Goal: Task Accomplishment & Management: Complete application form

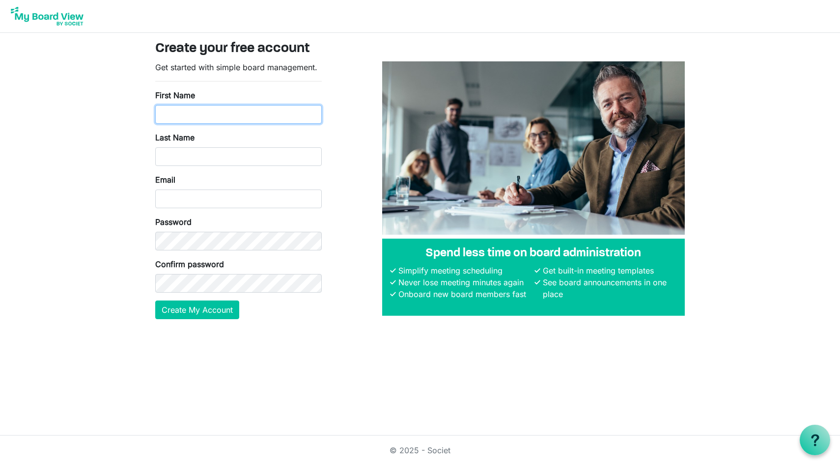
click at [279, 115] on input "First Name" at bounding box center [238, 114] width 167 height 19
type input "TALLY"
type input "2025"
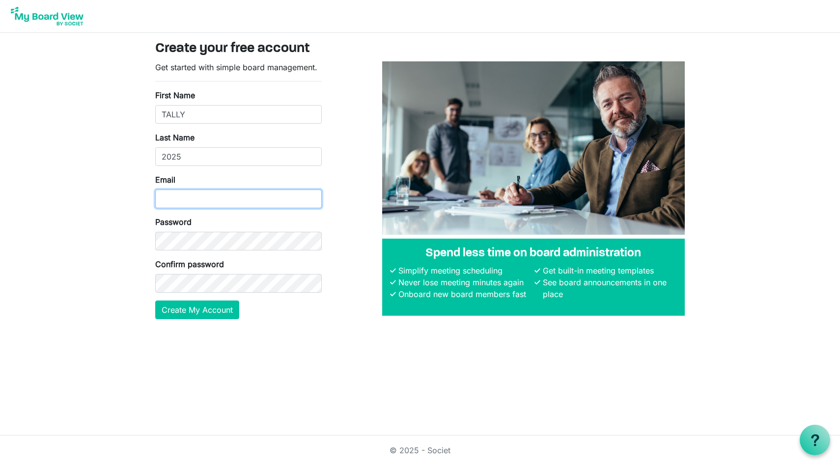
click at [244, 191] on input "Email" at bounding box center [238, 199] width 167 height 19
type input "testing@snsttc.in"
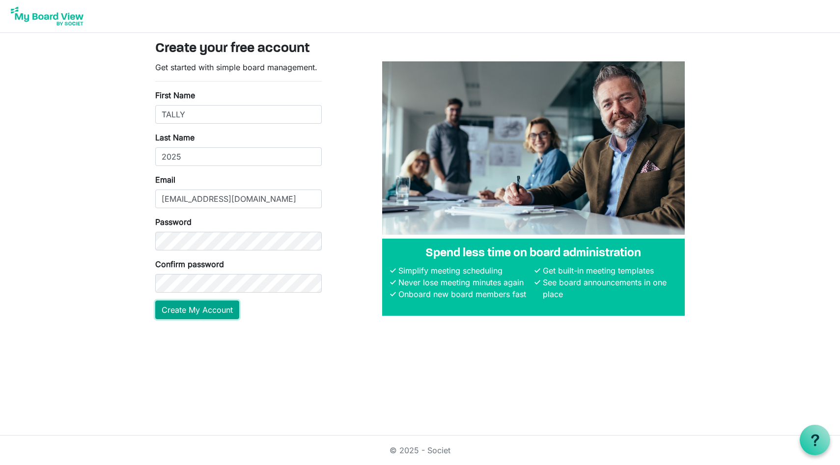
click at [201, 304] on button "Create My Account" at bounding box center [197, 310] width 84 height 19
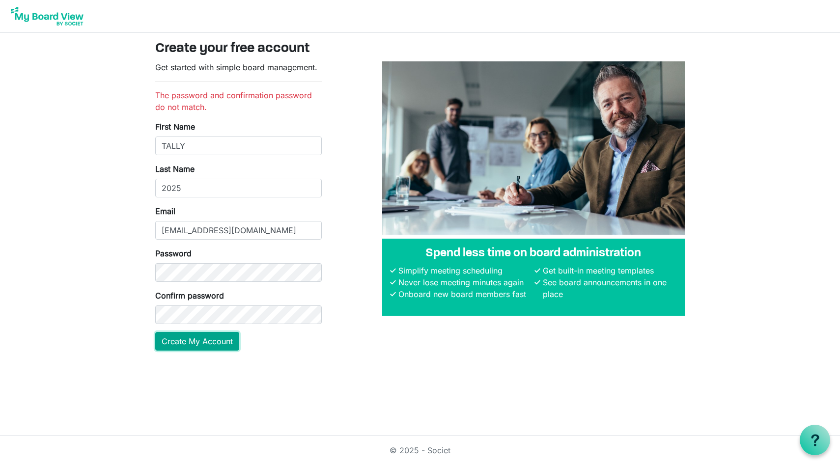
click at [210, 364] on main "Create your free account Get started with simple board management. The password…" at bounding box center [419, 200] width 545 height 334
click at [229, 340] on button "Create My Account" at bounding box center [197, 341] width 84 height 19
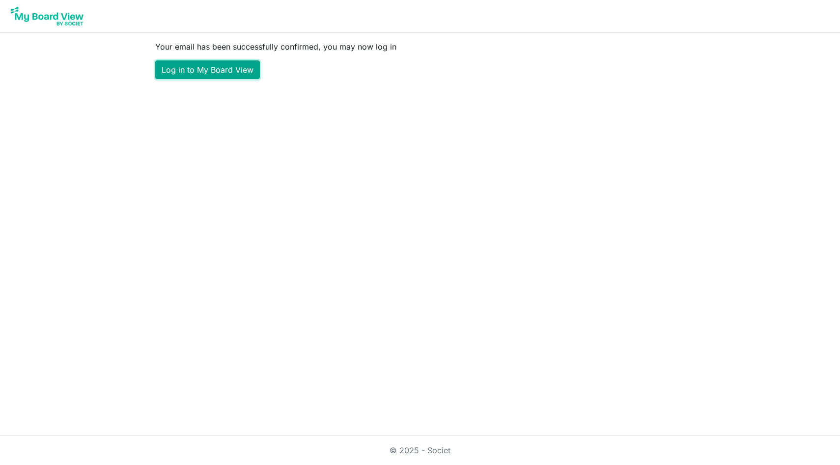
click at [233, 73] on link "Log in to My Board View" at bounding box center [207, 69] width 105 height 19
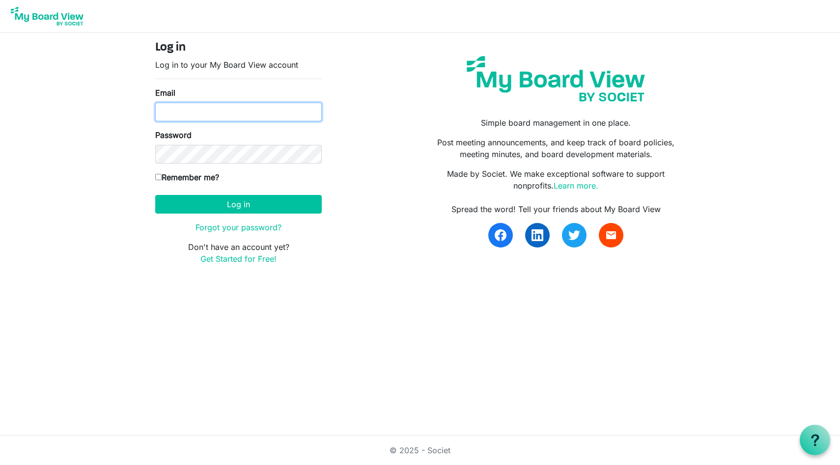
click at [264, 113] on input "Email" at bounding box center [238, 112] width 167 height 19
type input "testing@snsttc.in"
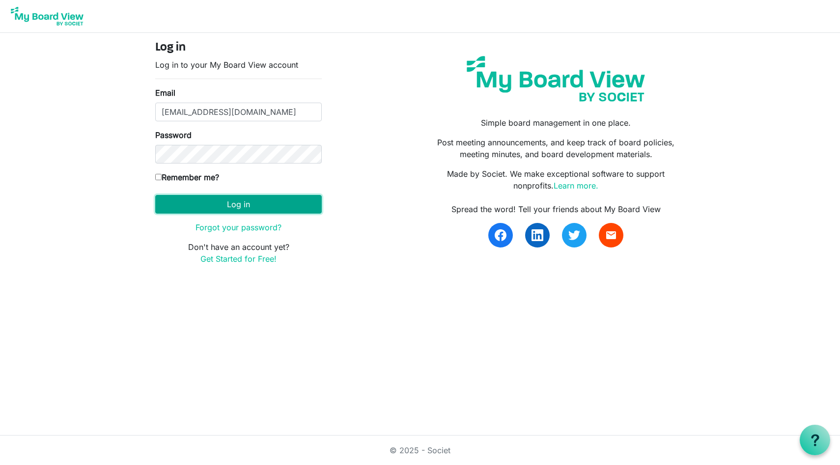
click at [241, 205] on button "Log in" at bounding box center [238, 204] width 167 height 19
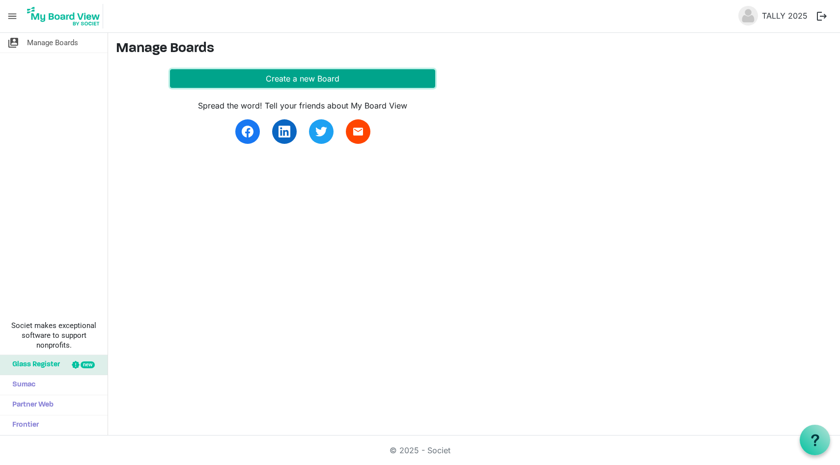
click at [359, 87] on button "Create a new Board" at bounding box center [302, 78] width 265 height 19
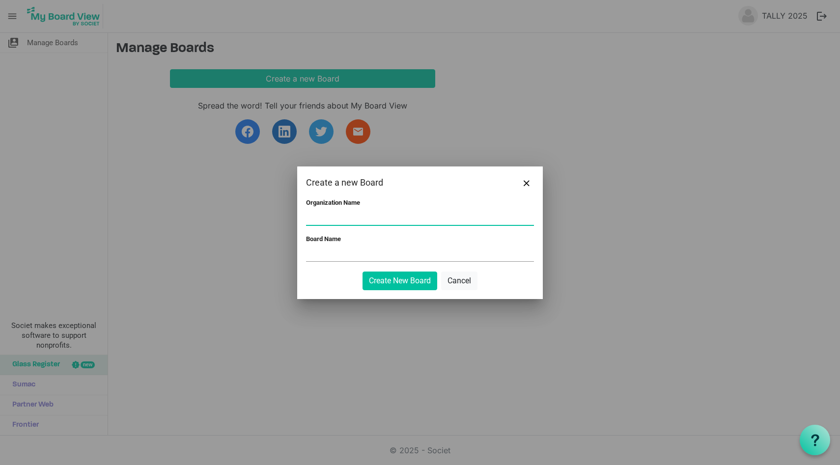
click at [371, 218] on input "Organization Name" at bounding box center [420, 217] width 228 height 15
type input "SNS"
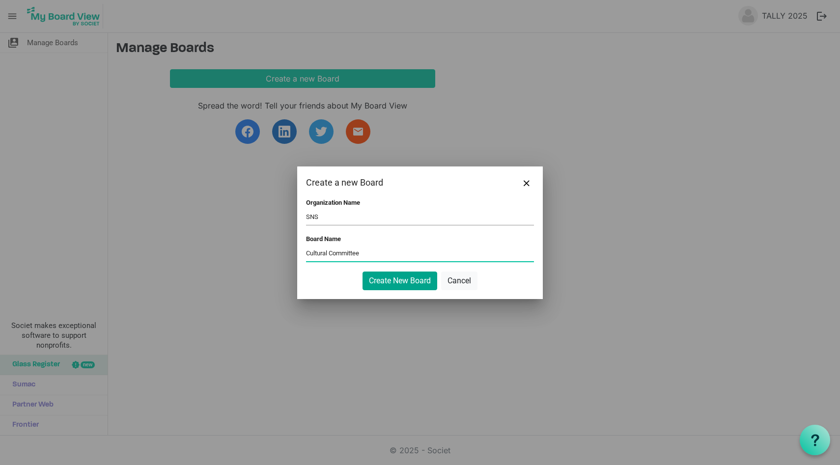
type input "Cultural Committee"
click at [405, 283] on button "Create New Board" at bounding box center [400, 281] width 75 height 19
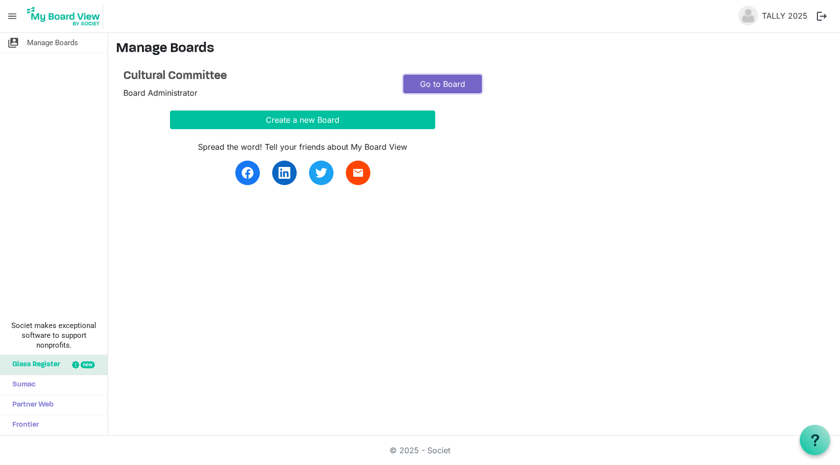
click at [465, 85] on link "Go to Board" at bounding box center [442, 84] width 79 height 19
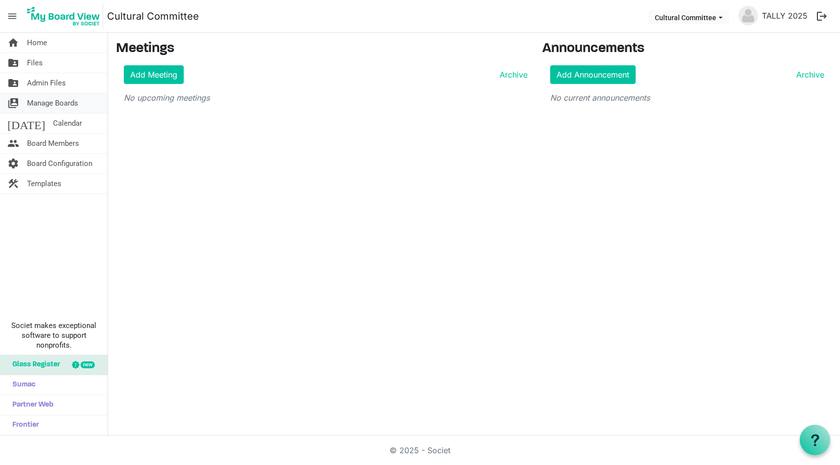
click at [63, 101] on span "Manage Boards" at bounding box center [52, 103] width 51 height 20
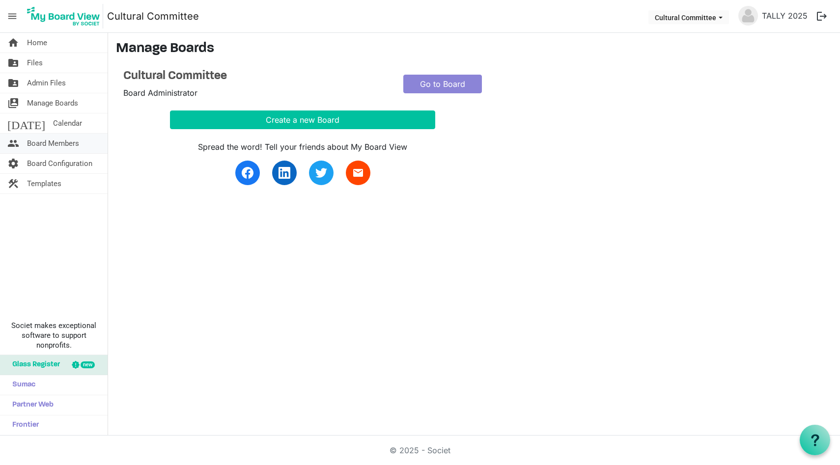
click at [69, 141] on span "Board Members" at bounding box center [53, 144] width 52 height 20
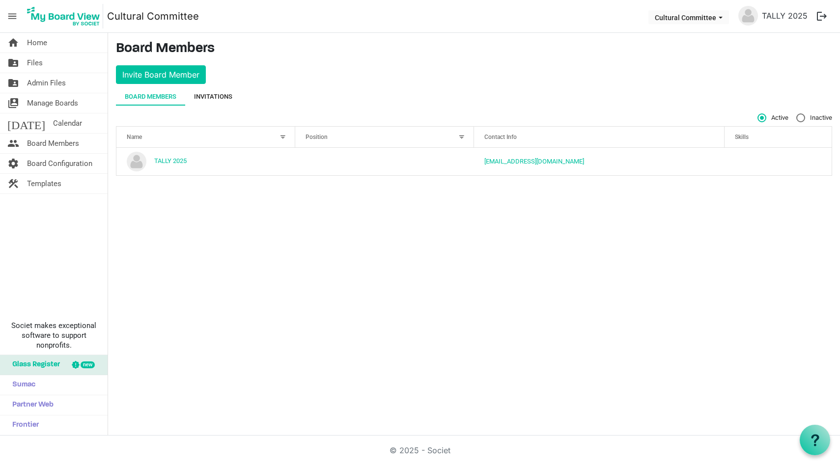
click at [230, 97] on div "Invitations" at bounding box center [213, 97] width 38 height 10
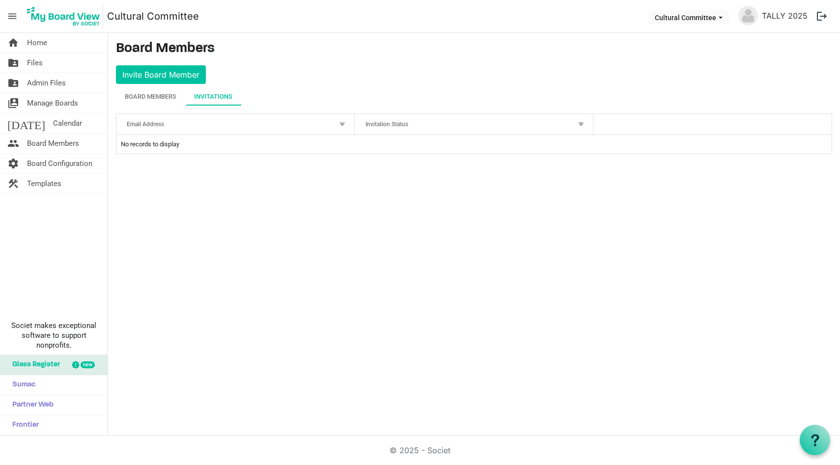
click at [217, 125] on div "Email Address" at bounding box center [230, 124] width 214 height 14
click at [396, 129] on div "Invitation Status" at bounding box center [469, 124] width 214 height 14
click at [67, 161] on span "Board Configuration" at bounding box center [59, 164] width 65 height 20
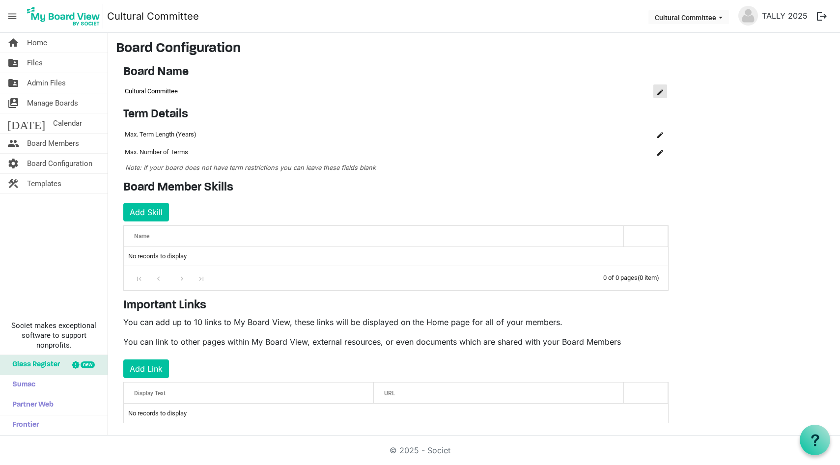
click at [659, 95] on button "is Command column column header" at bounding box center [660, 91] width 14 height 14
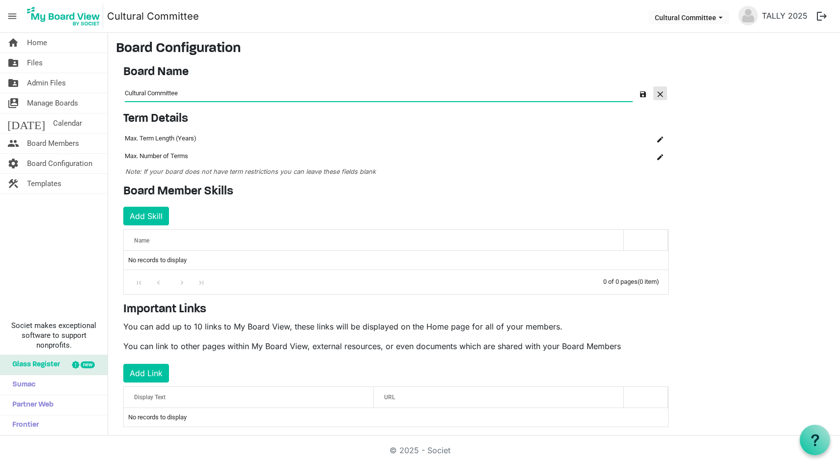
click at [659, 95] on span "button" at bounding box center [660, 94] width 6 height 6
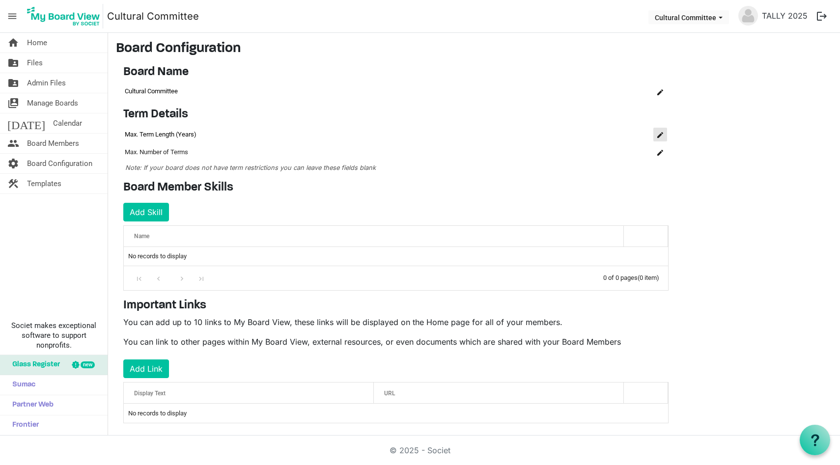
click at [663, 133] on button "is Command column column header" at bounding box center [660, 135] width 14 height 14
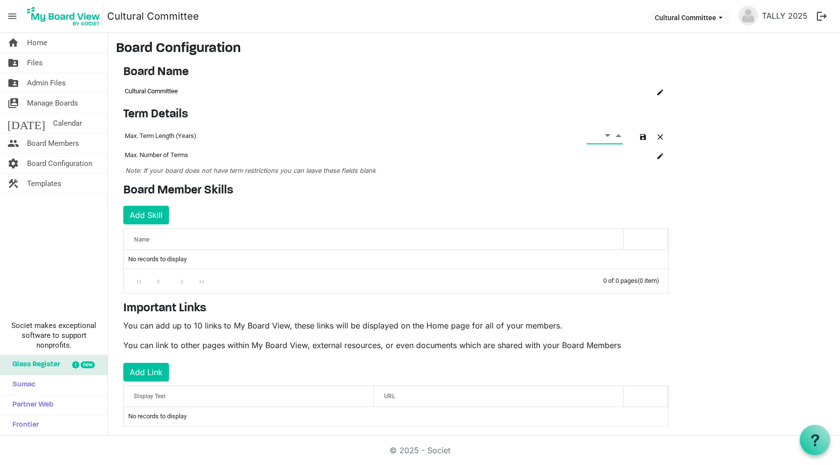
click at [607, 136] on span "Decrement value" at bounding box center [607, 135] width 9 height 12
click at [608, 136] on span "Decrement value" at bounding box center [607, 135] width 9 height 12
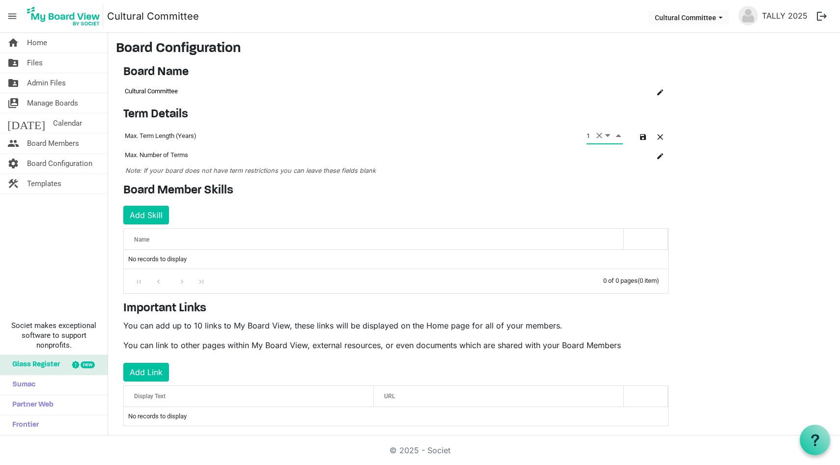
click at [617, 136] on span "Increment value" at bounding box center [618, 135] width 9 height 12
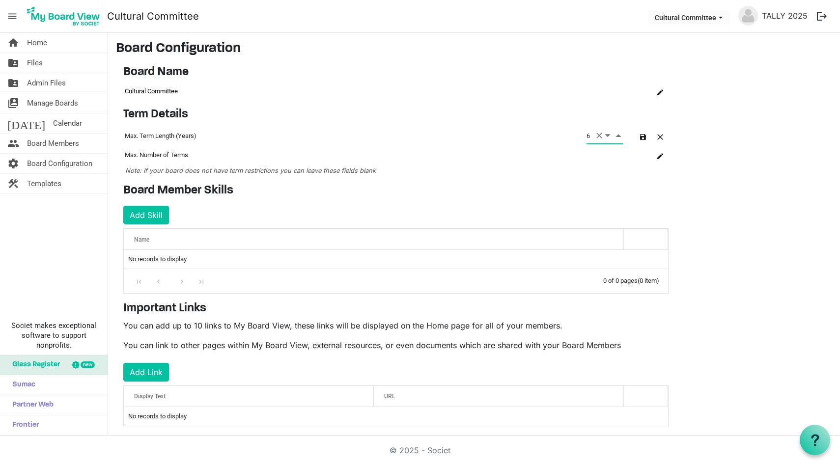
click at [617, 136] on span "Increment value" at bounding box center [618, 135] width 9 height 12
type input "8"
click at [645, 140] on button "button" at bounding box center [643, 136] width 14 height 14
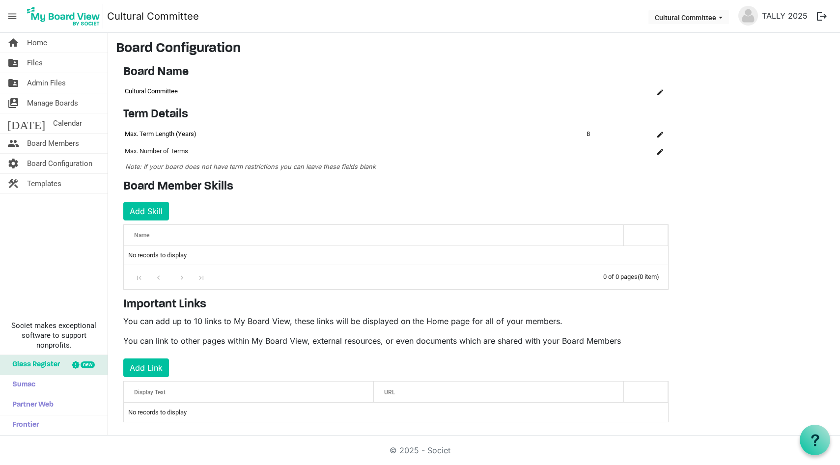
click at [276, 236] on div "Name" at bounding box center [374, 235] width 486 height 14
click at [159, 213] on button "Add Skill" at bounding box center [146, 211] width 46 height 19
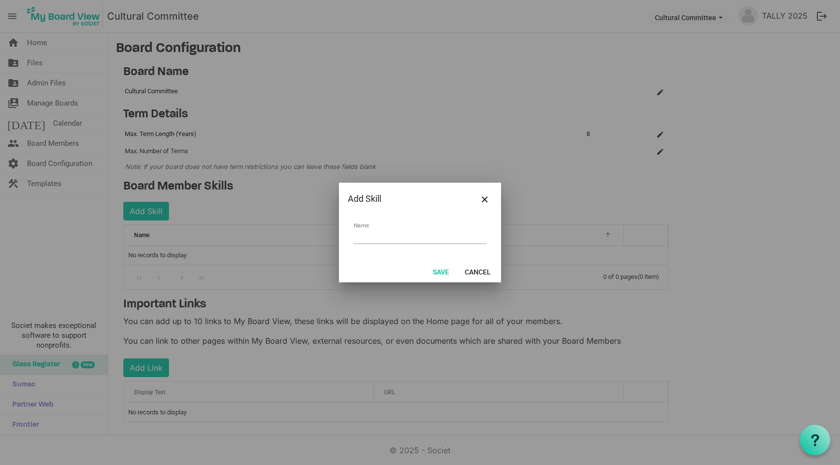
click at [370, 239] on input "Name" at bounding box center [420, 236] width 133 height 15
type input "Culture Activity"
click at [441, 272] on button "Save" at bounding box center [440, 272] width 29 height 14
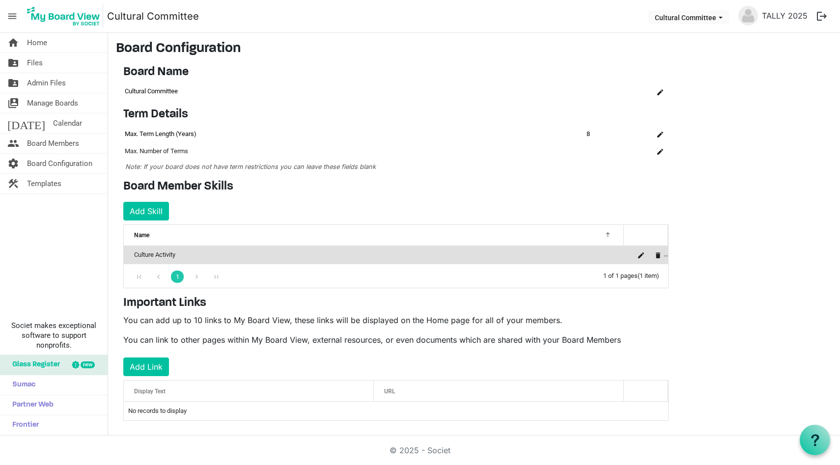
scroll to position [9, 0]
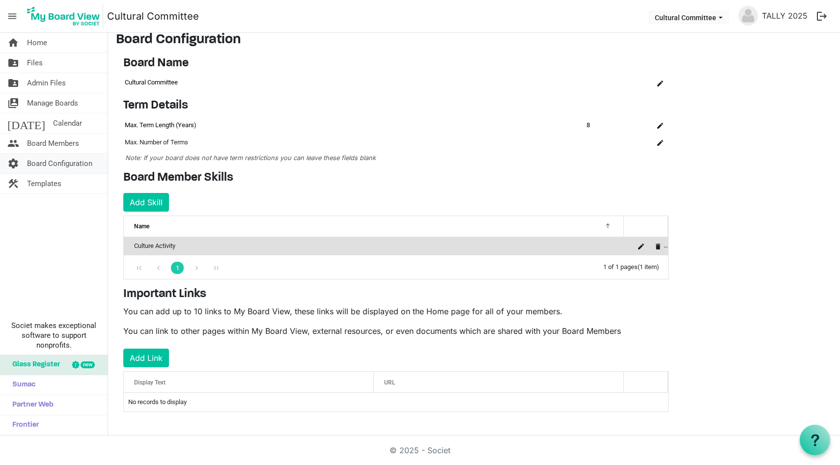
click at [89, 160] on span "Board Configuration" at bounding box center [59, 164] width 65 height 20
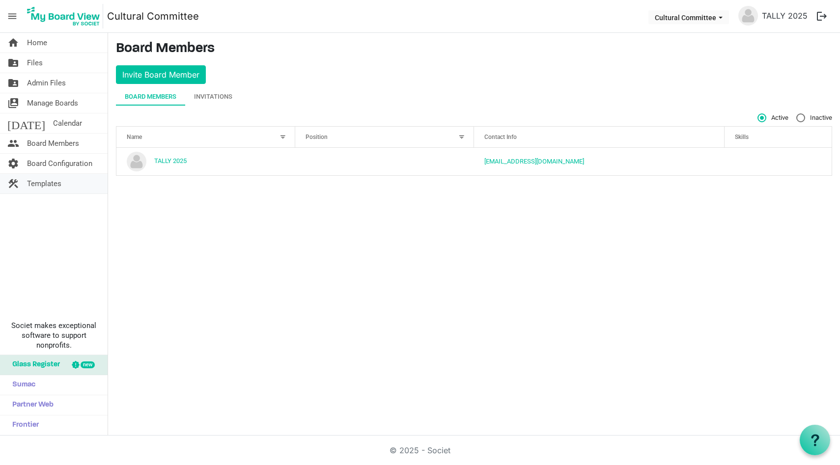
click at [59, 185] on span "Templates" at bounding box center [44, 184] width 34 height 20
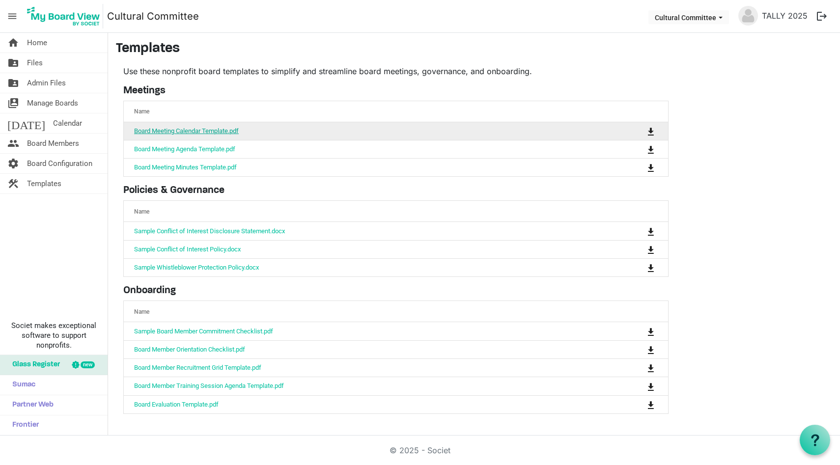
click at [213, 131] on link "Board Meeting Calendar Template.pdf" at bounding box center [186, 130] width 105 height 7
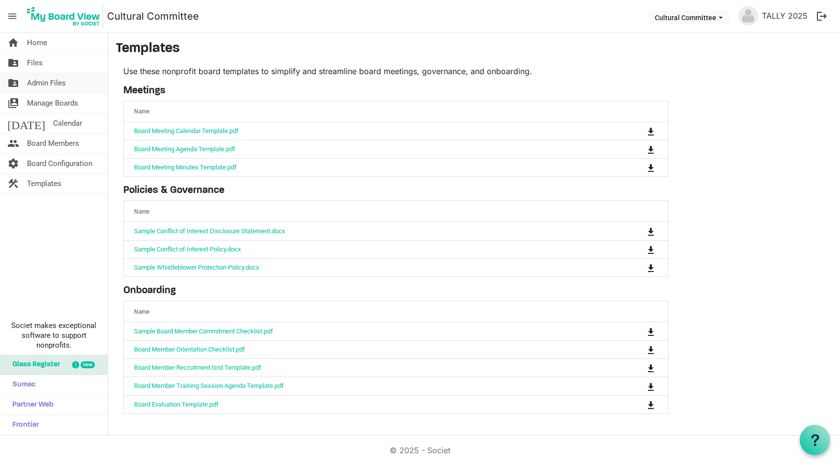
click at [66, 82] on link "folder_shared Admin Files" at bounding box center [54, 83] width 108 height 20
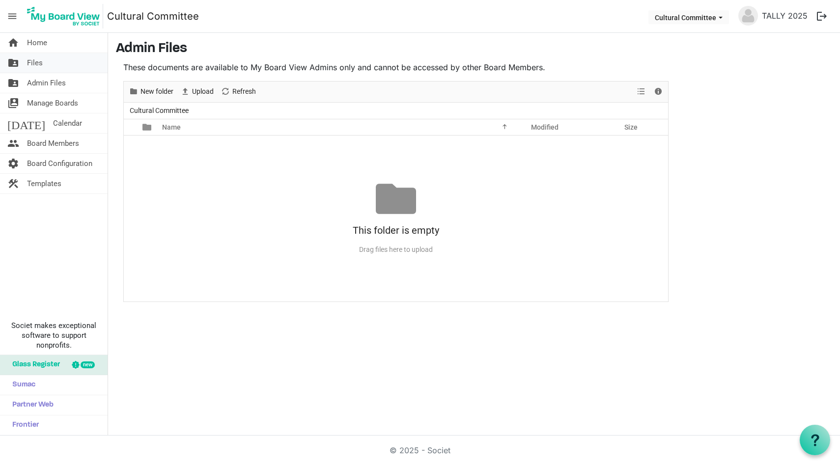
click at [53, 67] on link "folder_shared Files" at bounding box center [54, 63] width 108 height 20
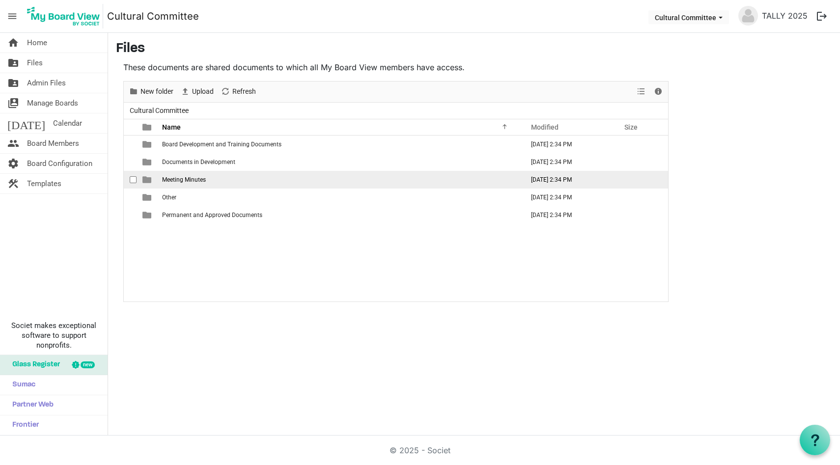
click at [310, 179] on td "Meeting Minutes" at bounding box center [340, 180] width 362 height 18
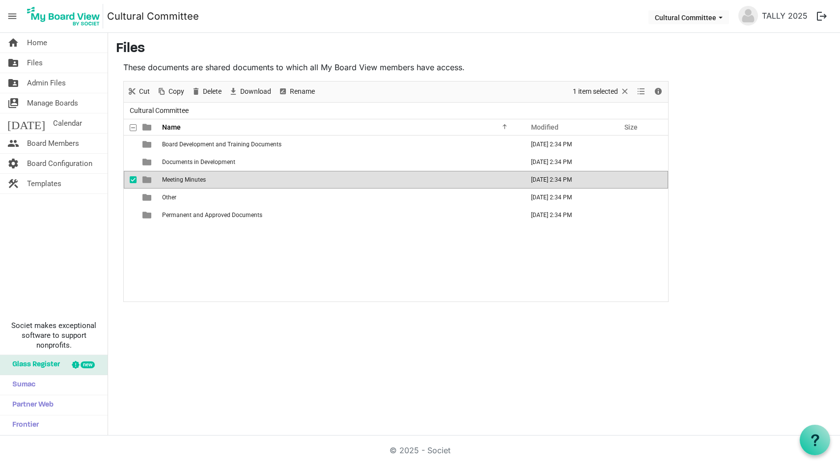
click at [310, 179] on td "Meeting Minutes" at bounding box center [340, 180] width 362 height 18
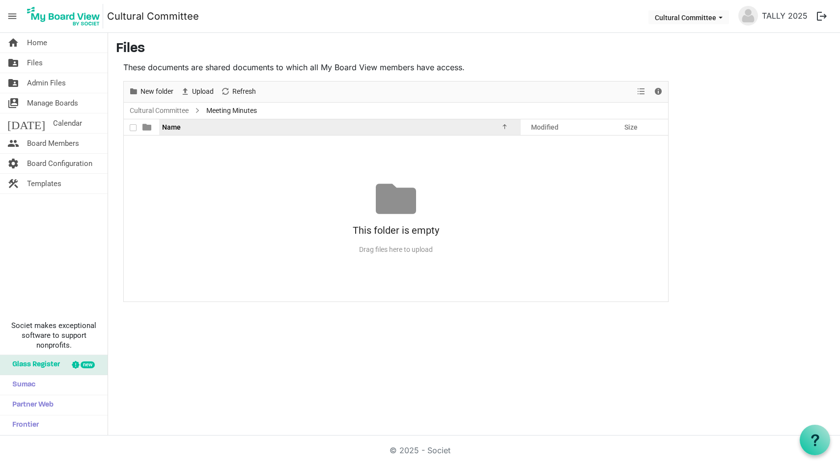
click at [262, 123] on div "Name" at bounding box center [336, 127] width 355 height 14
click at [213, 200] on div "This folder is empty Drag files here to upload" at bounding box center [396, 218] width 544 height 79
click at [37, 174] on span "Templates" at bounding box center [44, 184] width 34 height 20
click at [40, 180] on span "Templates" at bounding box center [44, 184] width 34 height 20
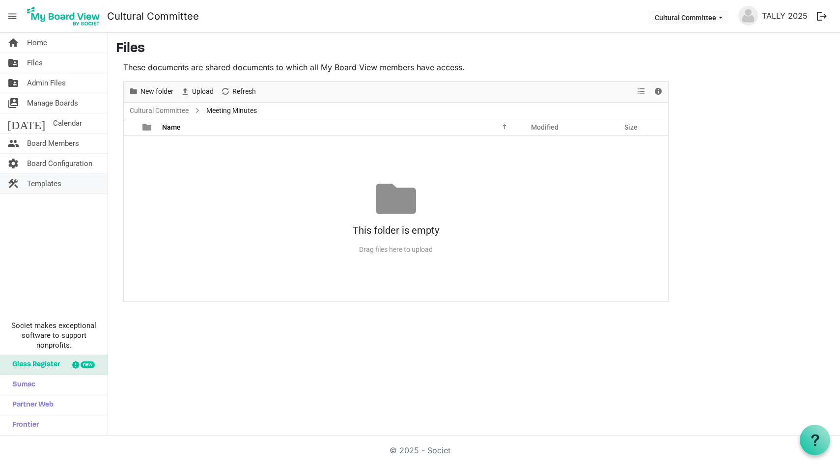
click at [55, 182] on span "Templates" at bounding box center [44, 184] width 34 height 20
click at [53, 168] on span "Board Configuration" at bounding box center [59, 164] width 65 height 20
click at [55, 178] on span "Templates" at bounding box center [44, 184] width 34 height 20
